Goal: Information Seeking & Learning: Learn about a topic

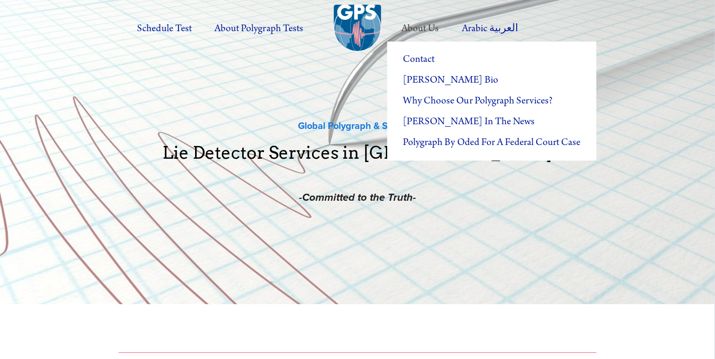
click at [414, 27] on label "About Us" at bounding box center [420, 29] width 58 height 26
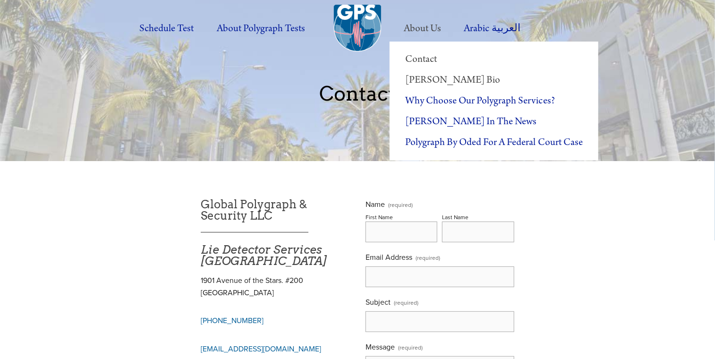
click at [427, 78] on link "[PERSON_NAME] Bio" at bounding box center [494, 80] width 209 height 21
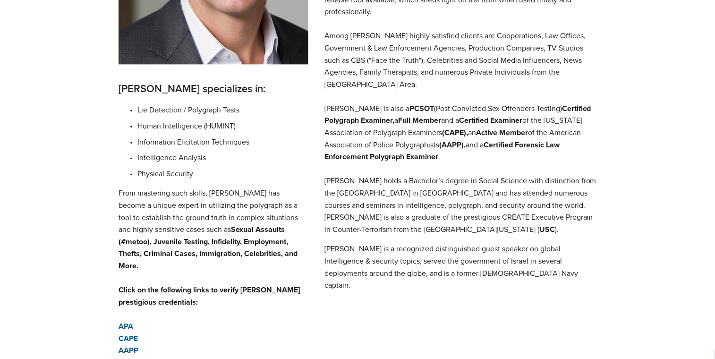
scroll to position [378, 0]
